Goal: Task Accomplishment & Management: Use online tool/utility

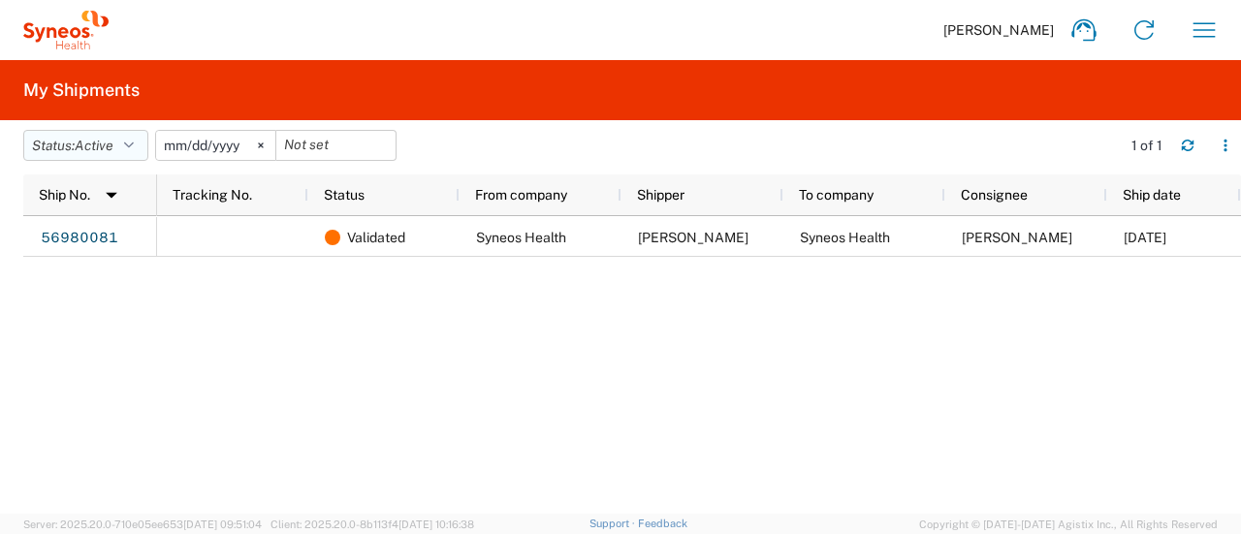
click at [101, 148] on span "Active" at bounding box center [94, 146] width 39 height 16
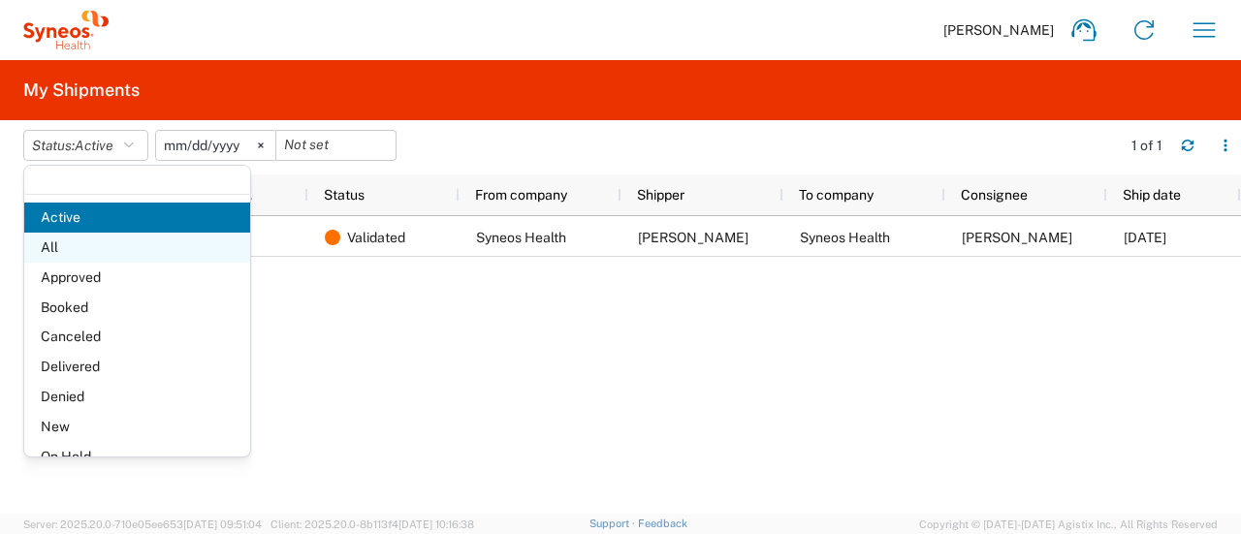
click at [50, 240] on span "All" at bounding box center [137, 248] width 226 height 30
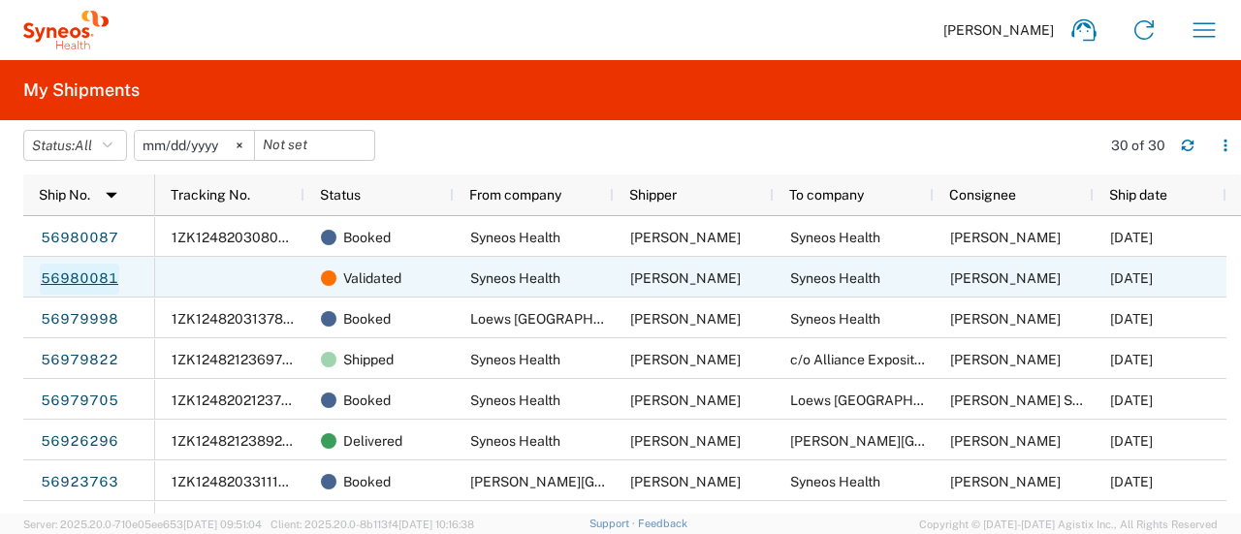
click at [58, 283] on link "56980081" at bounding box center [79, 279] width 79 height 31
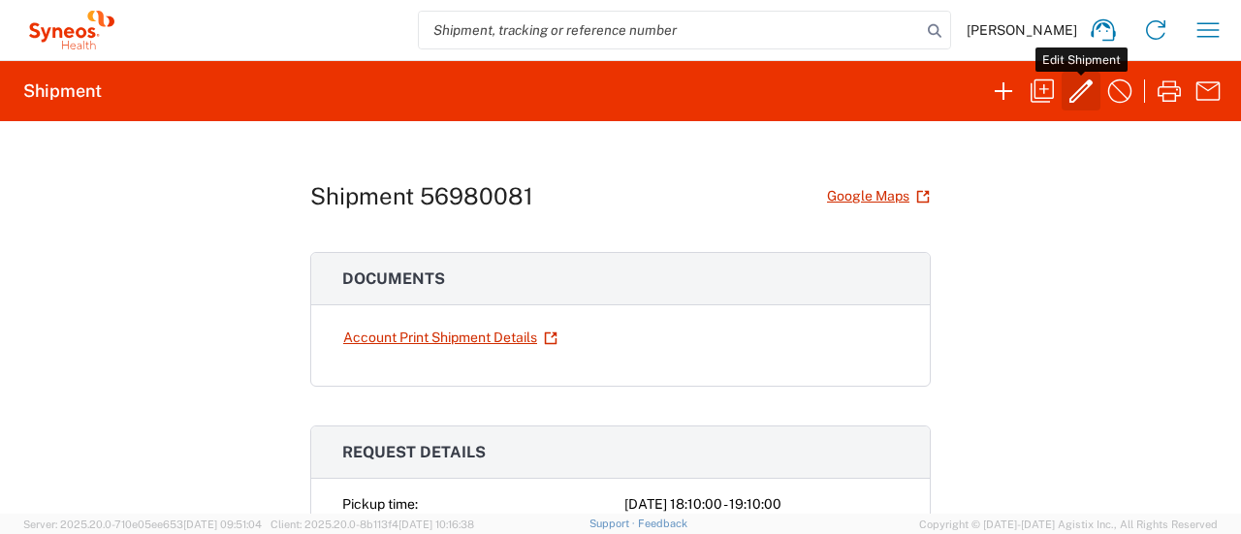
click at [1084, 96] on icon "button" at bounding box center [1080, 91] width 31 height 31
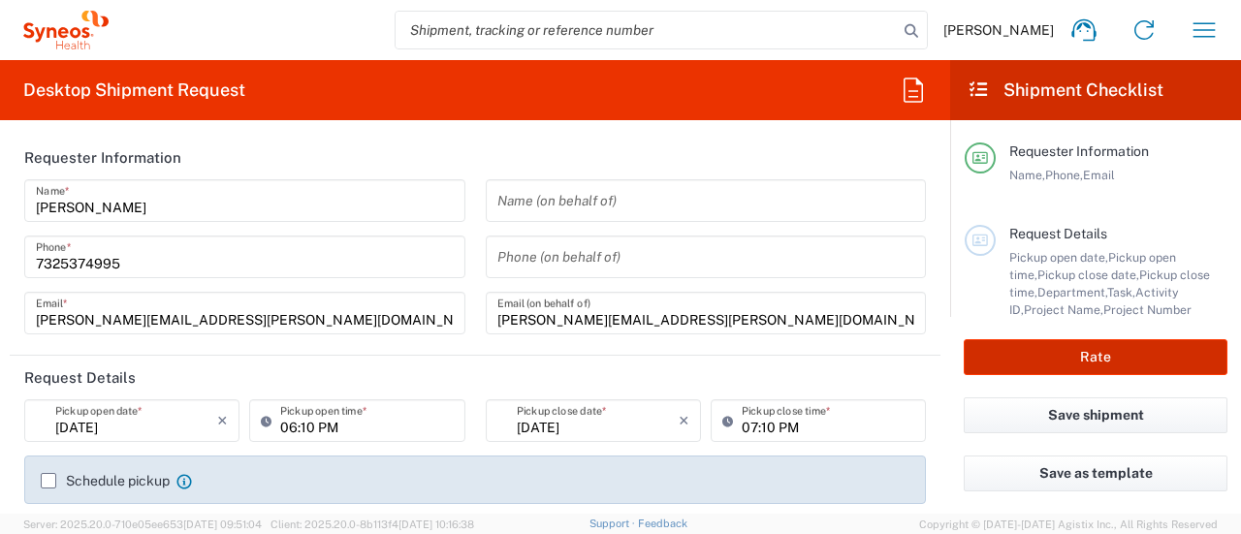
type input "6055"
type input "6055 DEPARTMENTAL EXPENSE"
click at [1076, 358] on button "Rate" at bounding box center [1095, 357] width 264 height 36
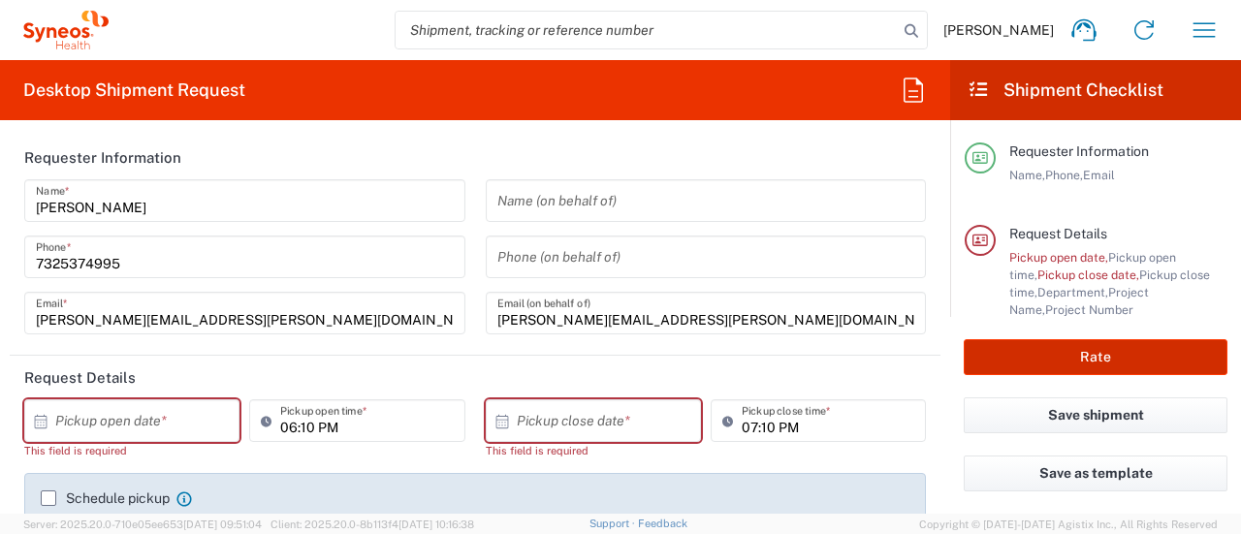
type input "Syneos Health Commercial Servi- [GEOGRAPHIC_DATA] [GEOGRAPHIC_DATA]"
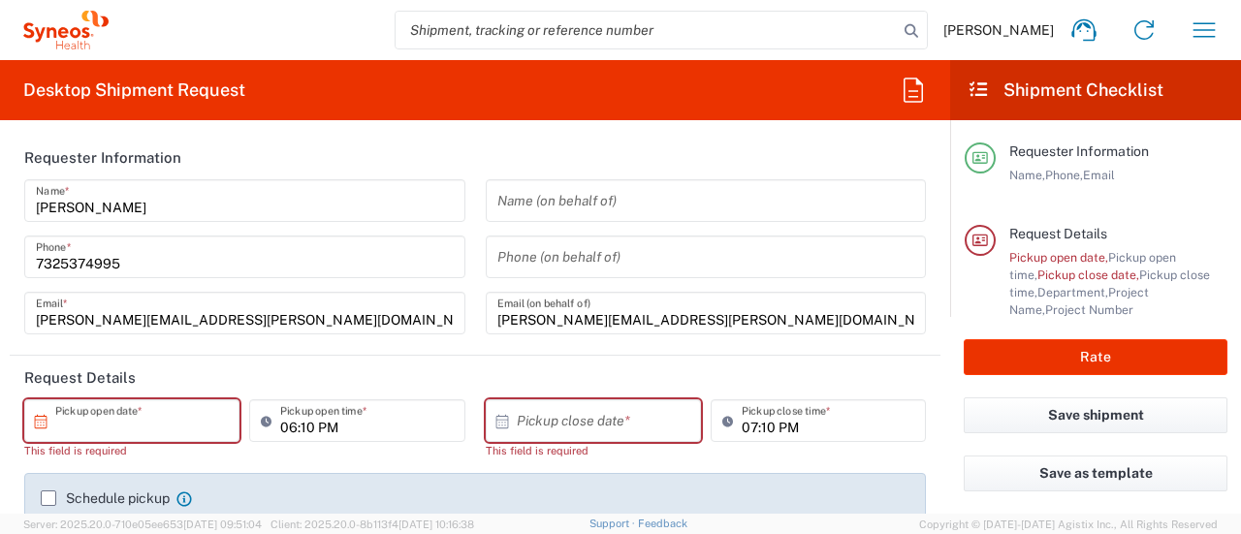
click at [166, 420] on input "text" at bounding box center [136, 421] width 162 height 34
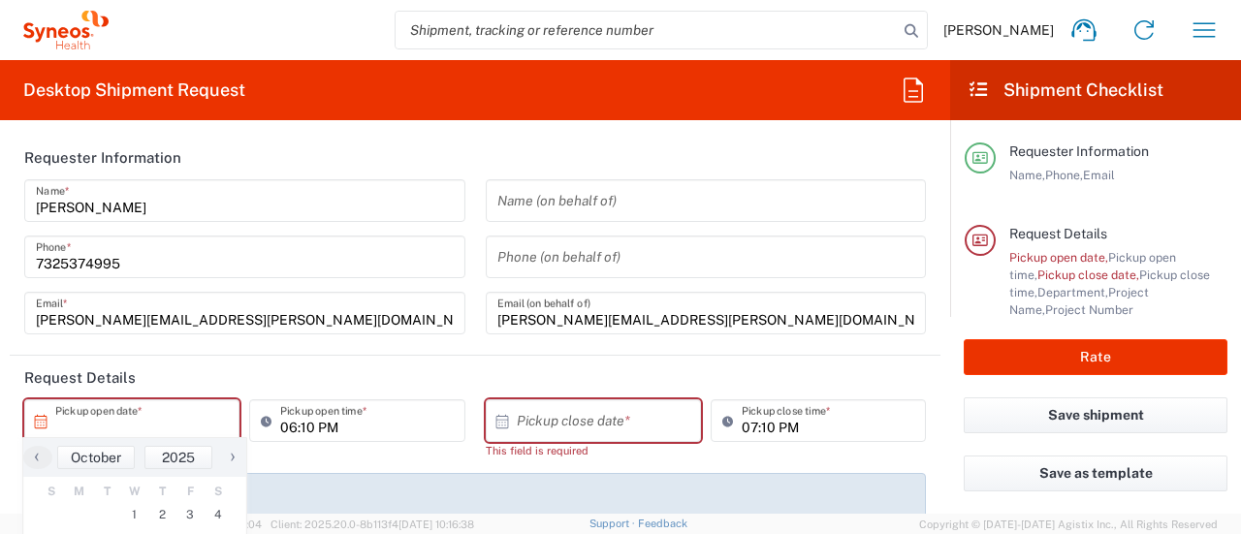
click at [166, 420] on input "text" at bounding box center [136, 421] width 162 height 34
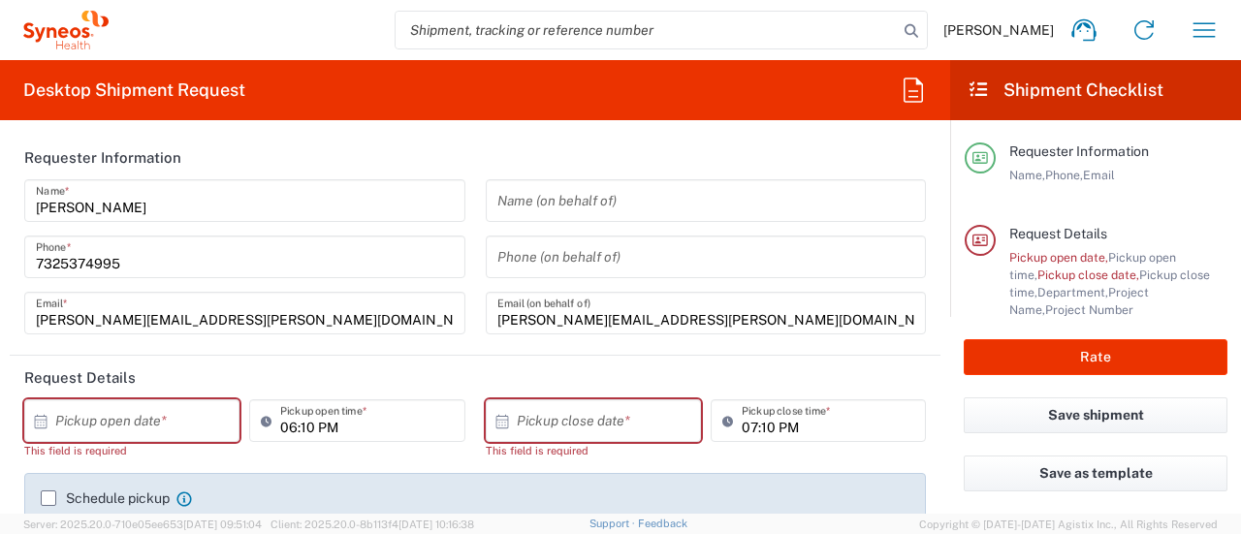
click at [140, 426] on input "text" at bounding box center [136, 421] width 162 height 34
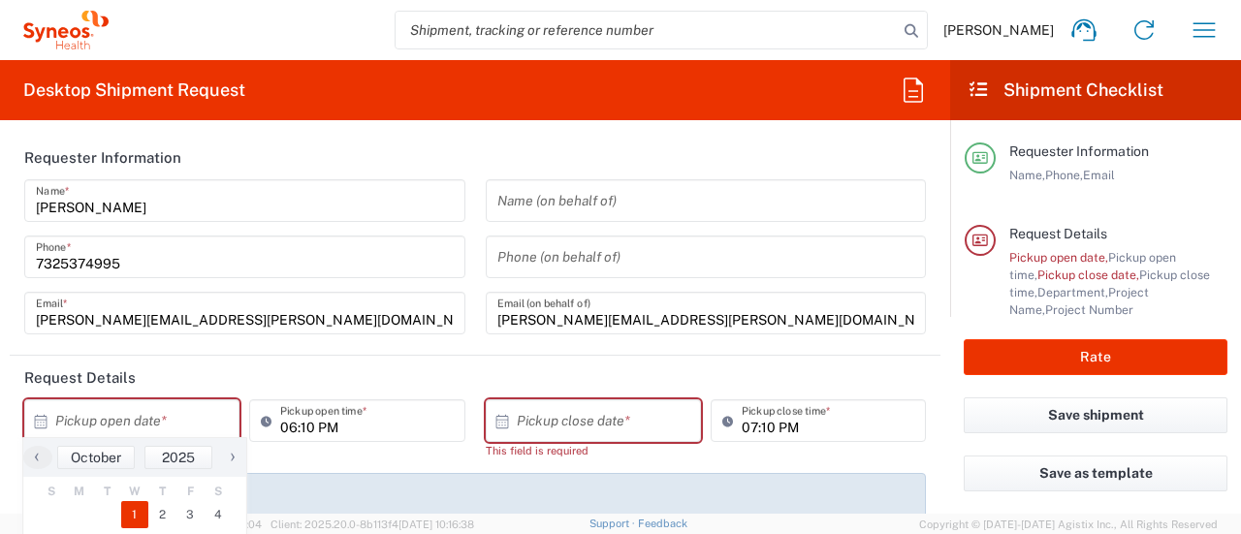
click at [140, 511] on span "1" at bounding box center [135, 514] width 28 height 27
type input "[DATE]"
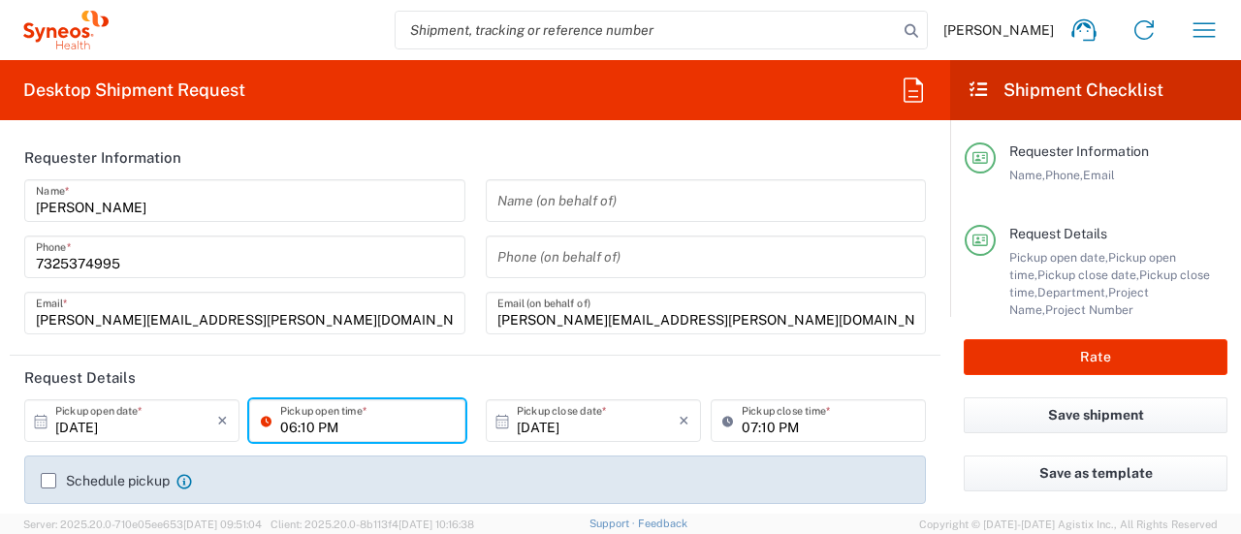
click at [289, 426] on input "06:10 PM" at bounding box center [366, 421] width 173 height 34
type input "04:00 PM"
click at [744, 418] on input "07:10 PM" at bounding box center [827, 421] width 173 height 34
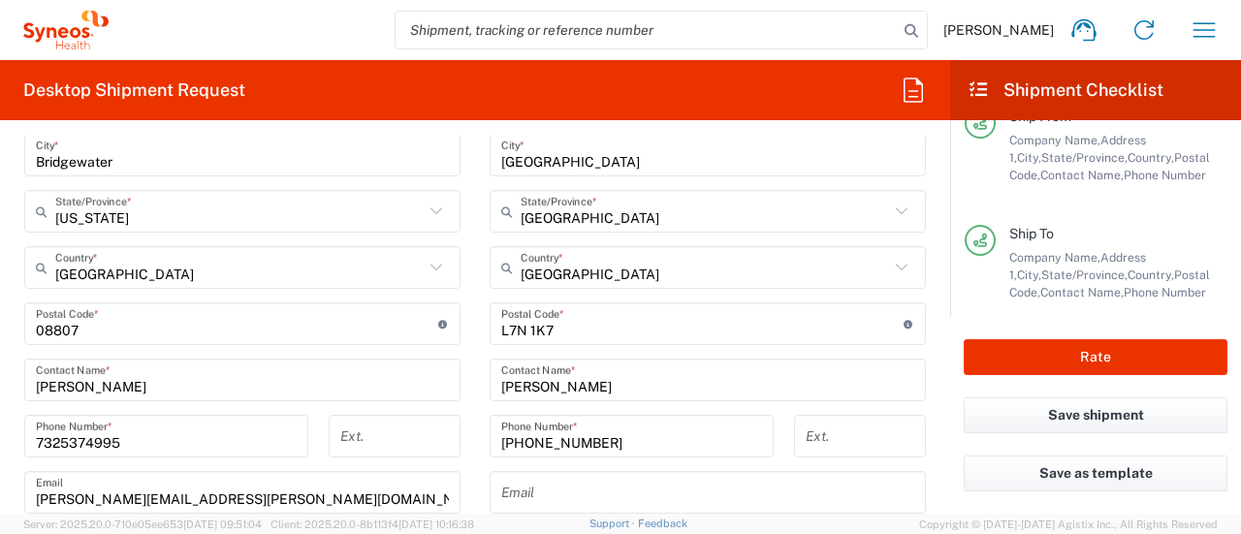
scroll to position [1035, 0]
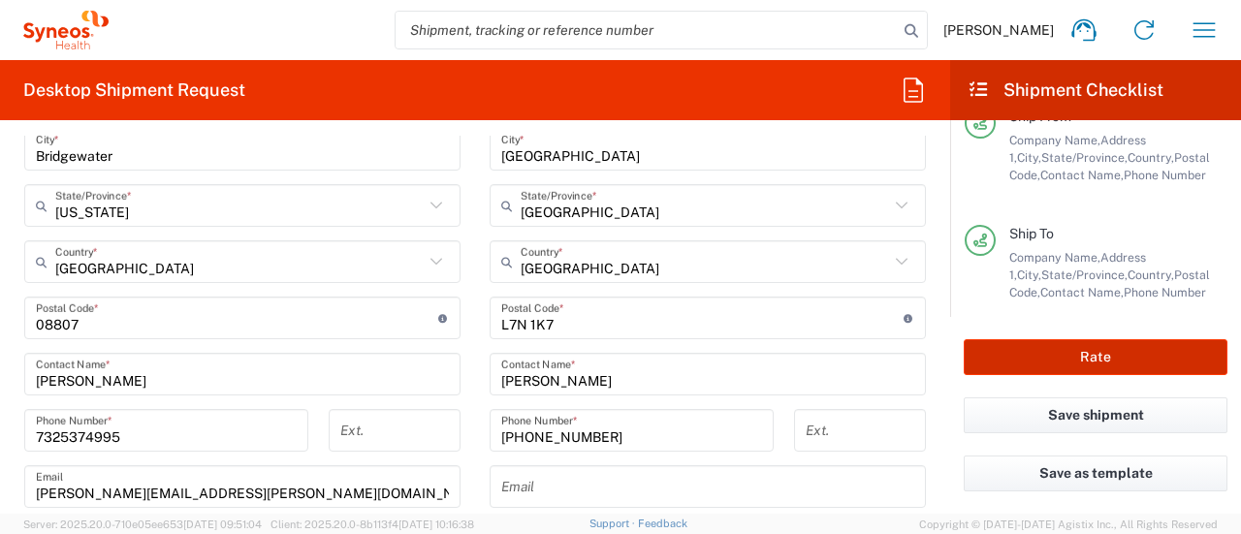
type input "06:00 PM"
click at [1068, 351] on button "Rate" at bounding box center [1095, 357] width 264 height 36
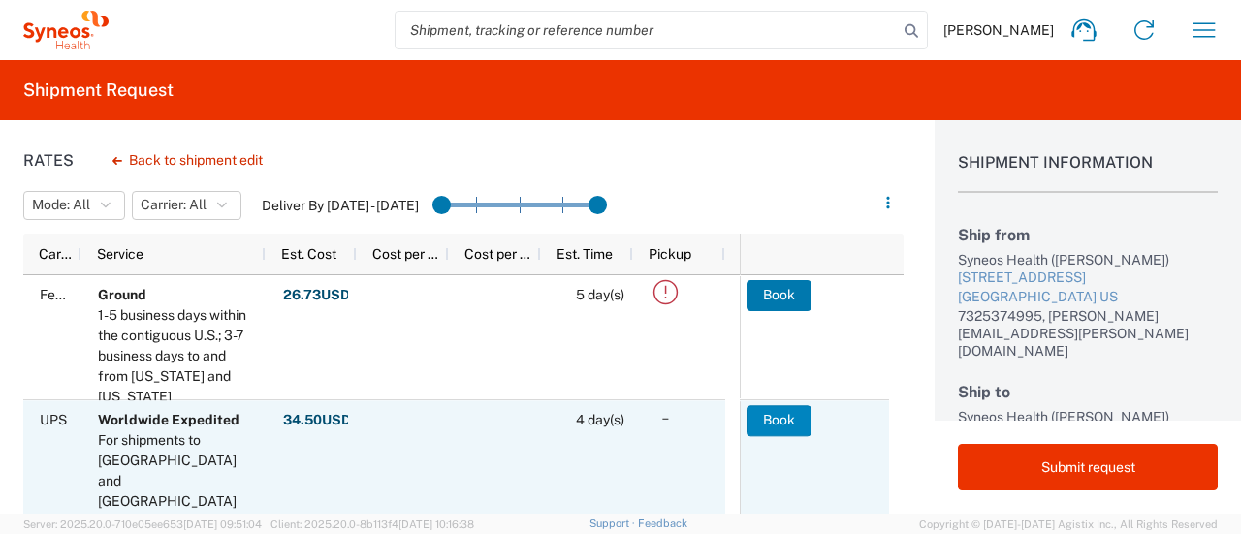
click at [746, 426] on button "Book" at bounding box center [778, 420] width 65 height 31
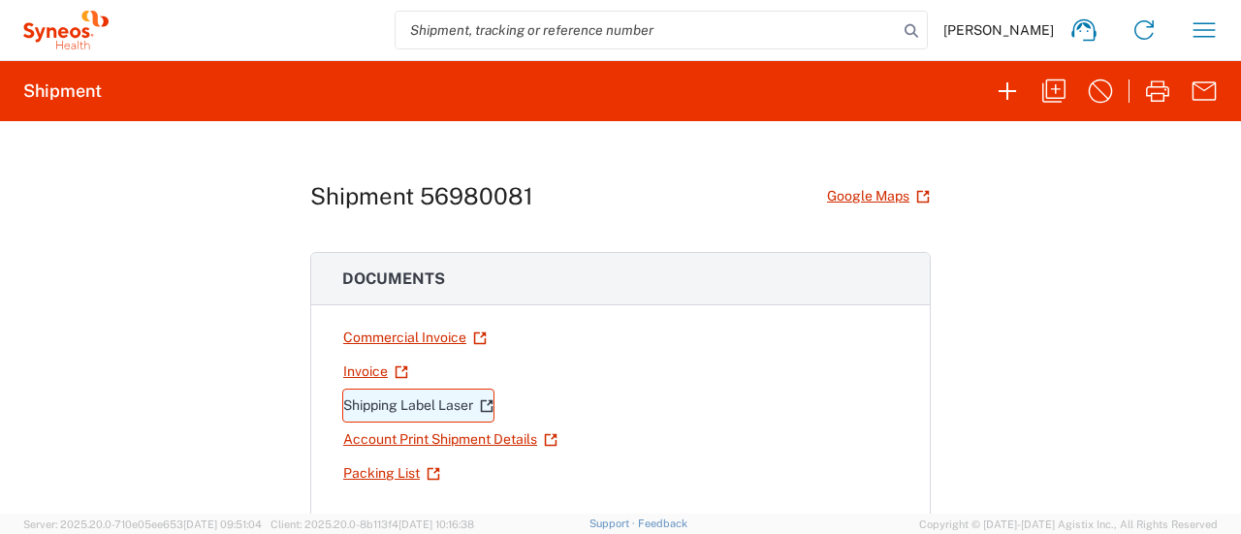
click at [423, 400] on link "Shipping Label Laser" at bounding box center [418, 406] width 152 height 34
click at [0, 0] on div at bounding box center [0, 0] width 0 height 0
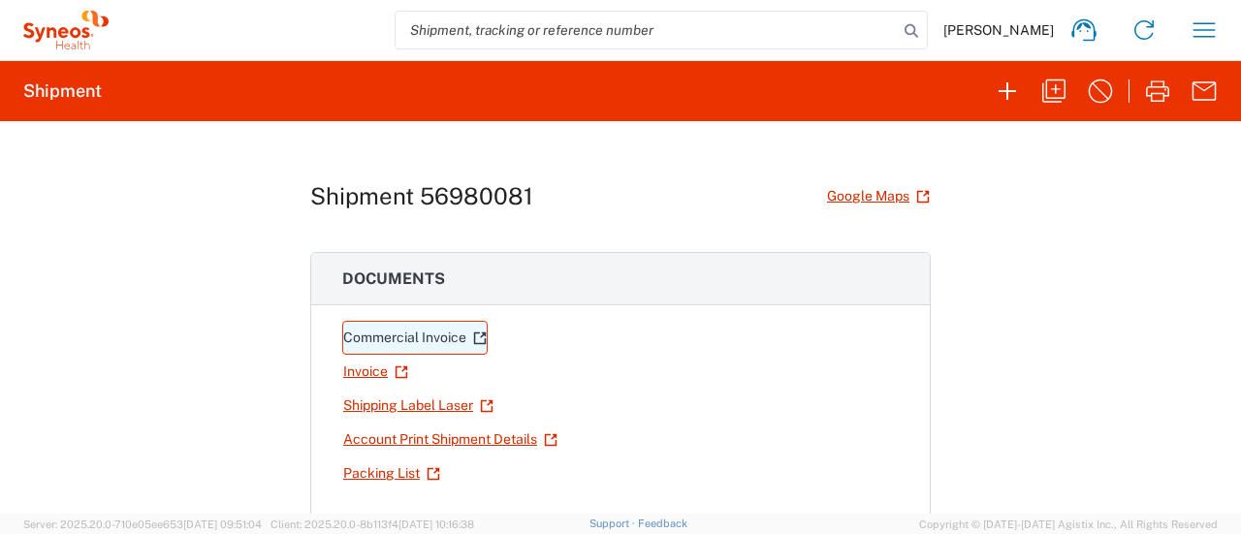
click at [380, 337] on link "Commercial Invoice" at bounding box center [414, 338] width 145 height 34
click at [0, 0] on div at bounding box center [0, 0] width 0 height 0
click at [364, 368] on link "Invoice" at bounding box center [375, 372] width 67 height 34
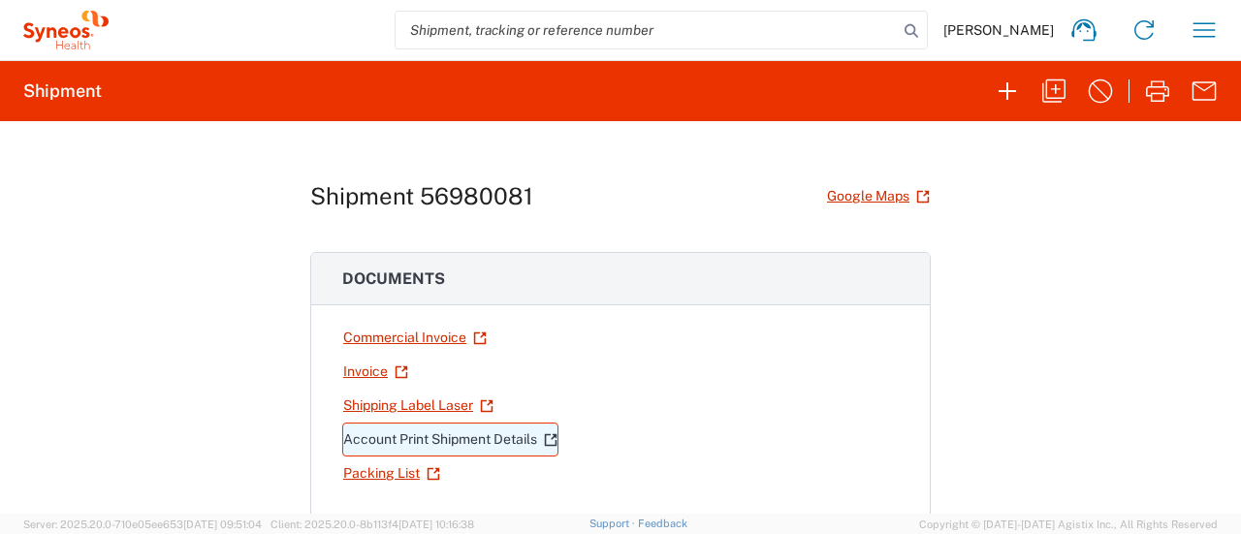
click at [400, 435] on link "Account Print Shipment Details" at bounding box center [450, 440] width 216 height 34
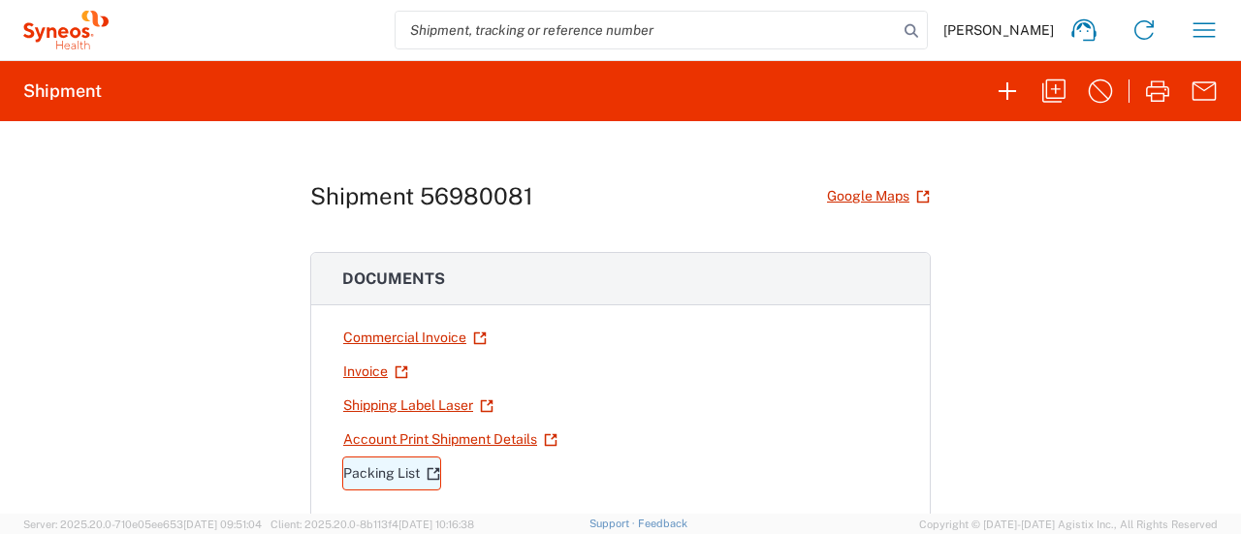
click at [406, 460] on link "Packing List" at bounding box center [391, 474] width 99 height 34
